Goal: Check status: Check status

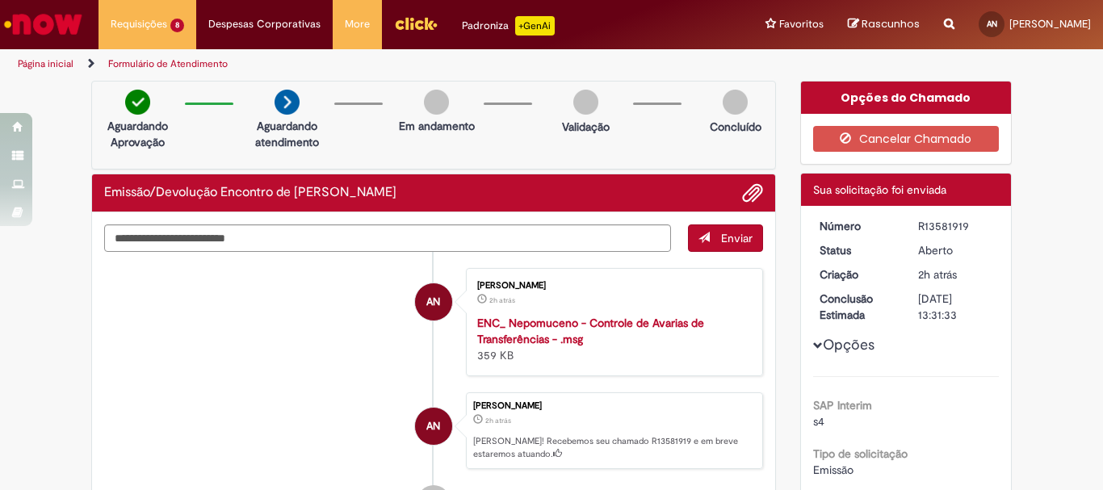
click at [291, 345] on li "AN [PERSON_NAME] 2h atrás 2 horas atrás ENC_ Nepomuceno - Controle de Avarias d…" at bounding box center [433, 322] width 659 height 108
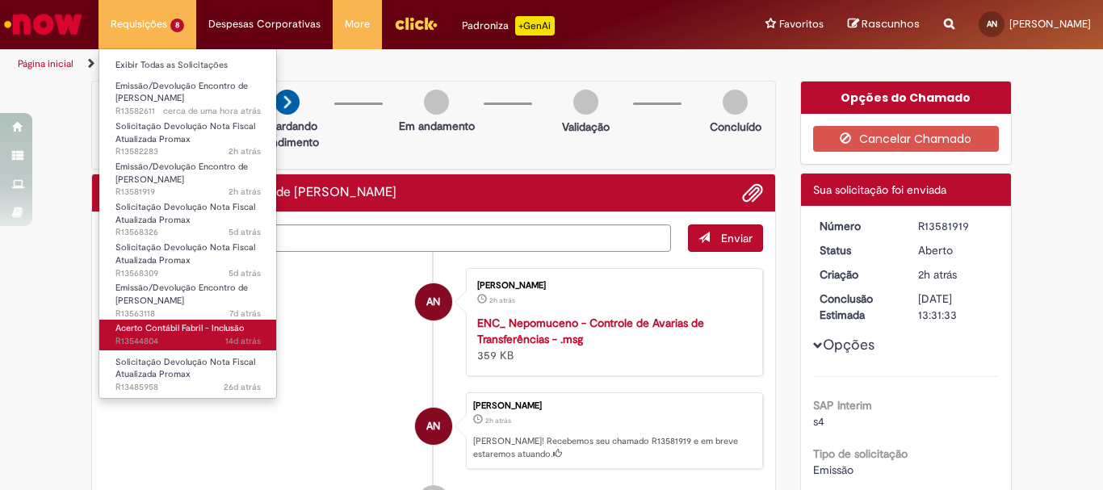
click at [182, 327] on span "Acerto Contábil Fabril - Inclusão" at bounding box center [179, 328] width 129 height 12
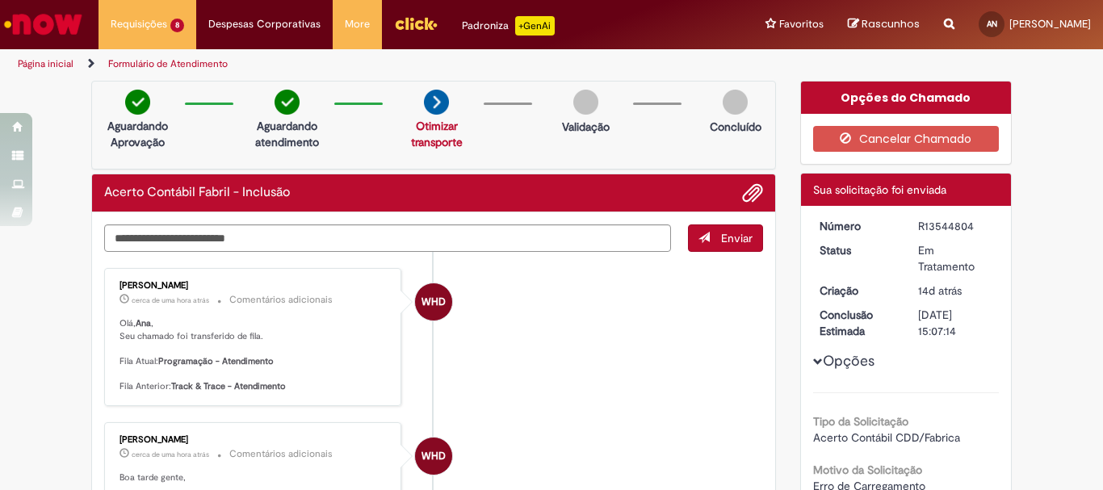
scroll to position [81, 0]
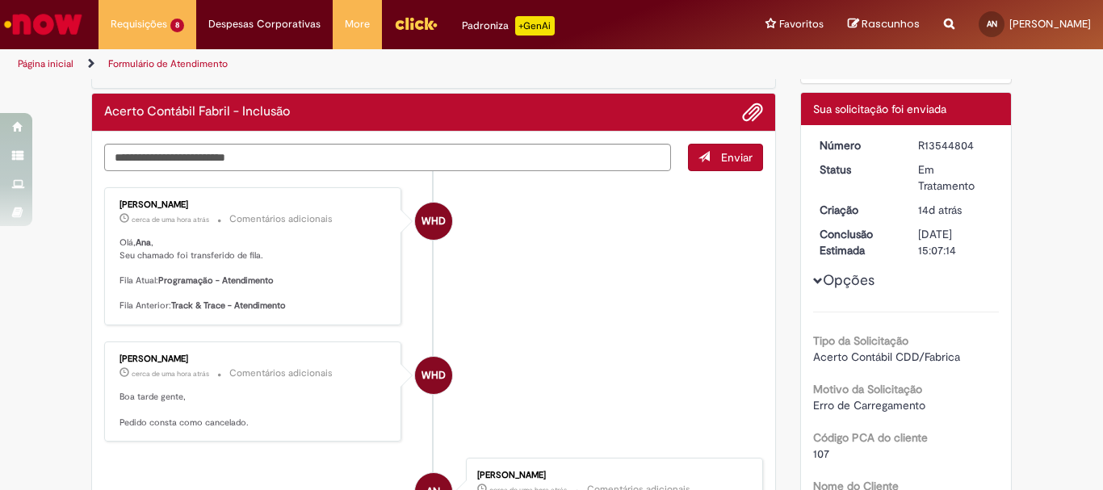
click at [745, 110] on span "Adicionar anexos" at bounding box center [752, 112] width 19 height 19
click at [752, 107] on span "Adicionar anexos" at bounding box center [752, 112] width 19 height 19
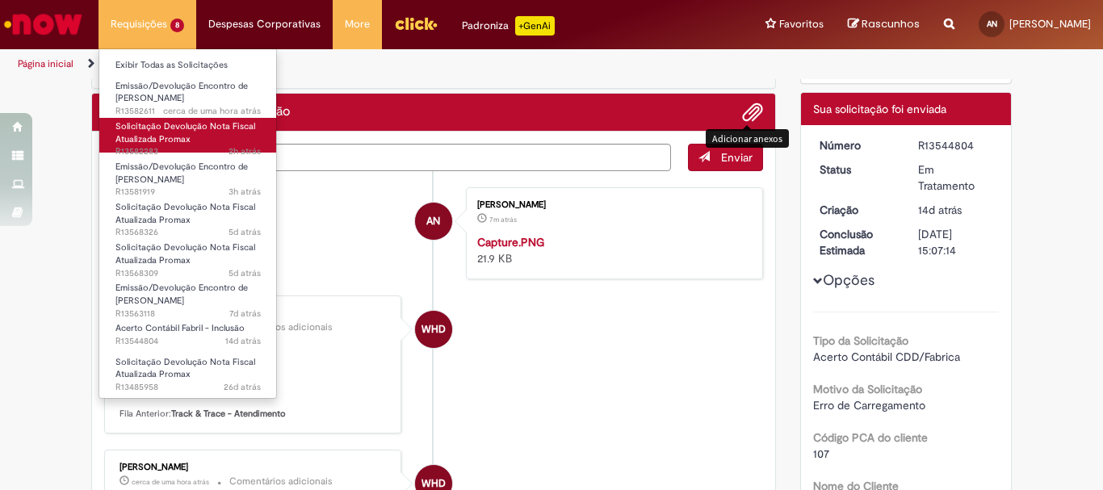
click at [202, 127] on span "Solicitação Devolução Nota Fiscal Atualizada Promax" at bounding box center [185, 132] width 140 height 25
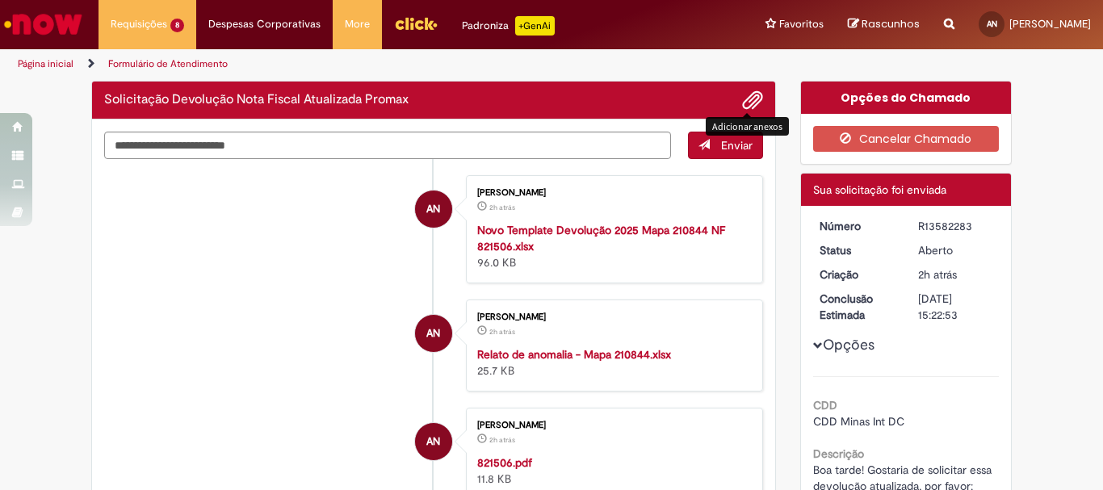
click at [743, 104] on span "Adicionar anexos" at bounding box center [752, 100] width 19 height 19
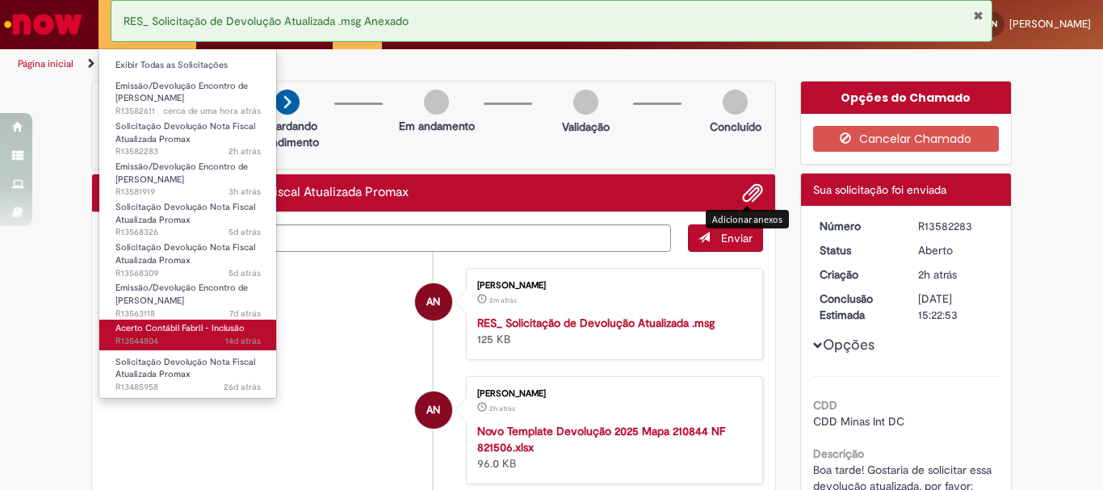
click at [168, 333] on span "Acerto Contábil Fabril - Inclusão" at bounding box center [179, 328] width 129 height 12
